Goal: Find specific page/section: Find specific page/section

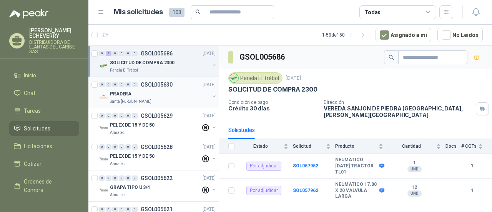
click at [141, 91] on div "PRADERA" at bounding box center [159, 93] width 99 height 9
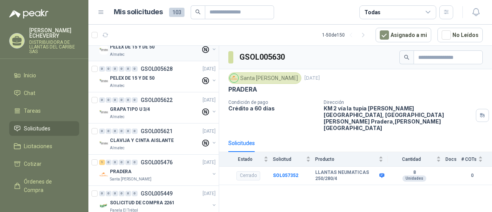
scroll to position [115, 0]
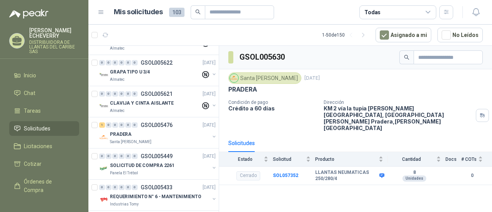
click at [165, 129] on div "PRADERA" at bounding box center [159, 133] width 99 height 9
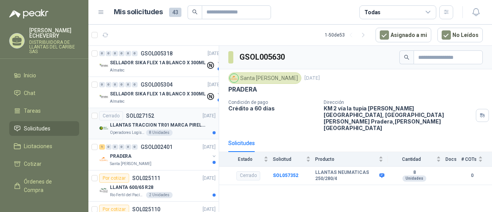
click at [190, 126] on p "LLANTAS TRACCION TR01 MARCA PIRELLI" at bounding box center [158, 124] width 96 height 7
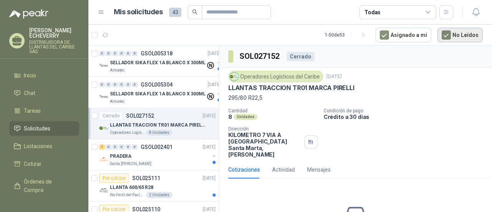
click at [443, 40] on button "No Leídos" at bounding box center [459, 35] width 45 height 15
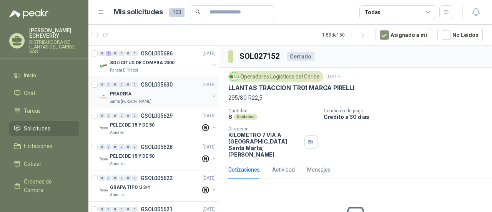
click at [176, 95] on div "PRADERA" at bounding box center [159, 93] width 99 height 9
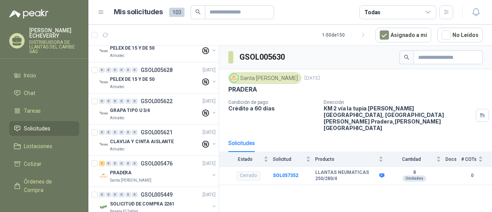
scroll to position [231, 0]
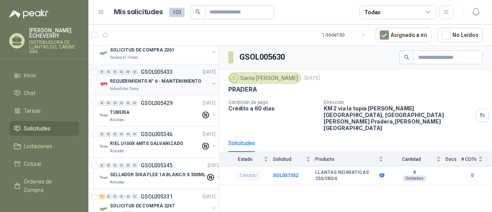
click at [174, 90] on div "Industrias Tomy" at bounding box center [159, 89] width 99 height 6
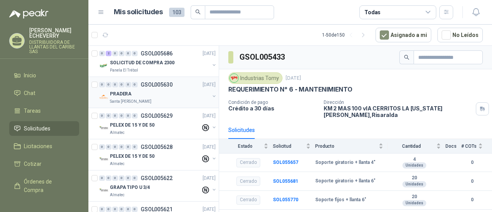
click at [175, 85] on div "0 0 0 0 0 0 GSOL005630 [DATE]" at bounding box center [158, 84] width 118 height 9
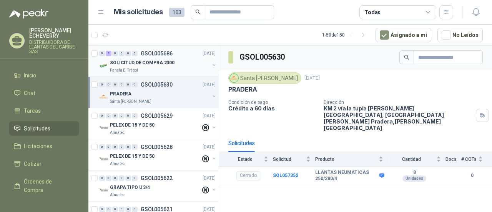
click at [187, 62] on div "SOLICITUD DE COMPRA 2300" at bounding box center [159, 62] width 99 height 9
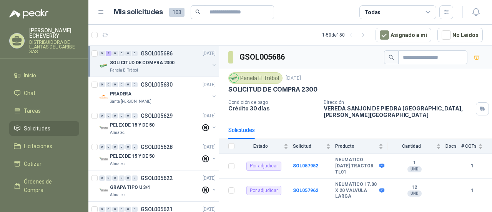
click at [248, 78] on div "Panela El Trébol" at bounding box center [255, 78] width 54 height 12
click at [141, 60] on p "SOLICITUD DE COMPRA 2300" at bounding box center [142, 62] width 65 height 7
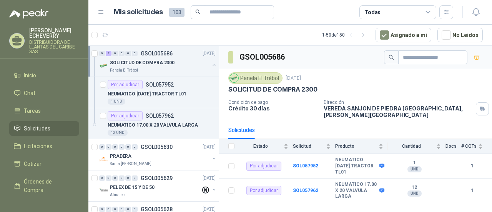
click at [141, 60] on p "SOLICITUD DE COMPRA 2300" at bounding box center [142, 62] width 65 height 7
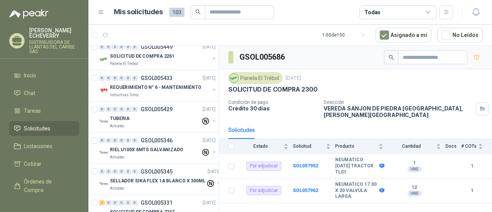
scroll to position [269, 0]
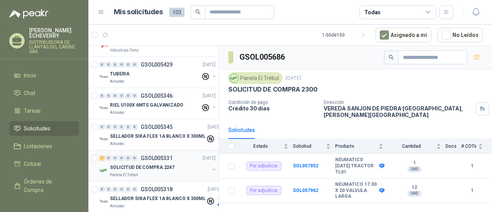
click at [147, 164] on p "SOLICITUD DE COMPRA 2247" at bounding box center [142, 167] width 65 height 7
